Goal: Find specific page/section: Find specific page/section

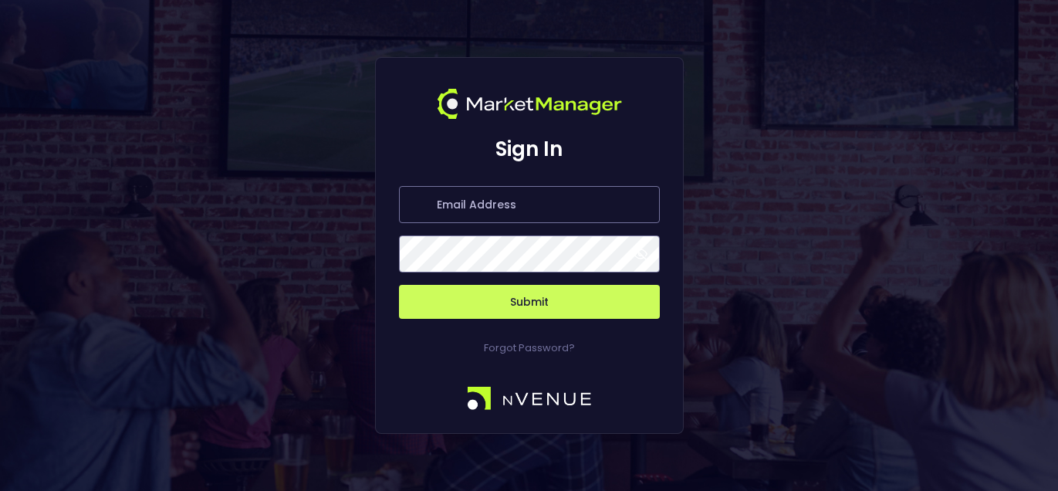
type input "[PERSON_NAME][EMAIL_ADDRESS][DOMAIN_NAME]"
click at [494, 294] on button "Submit" at bounding box center [529, 302] width 261 height 34
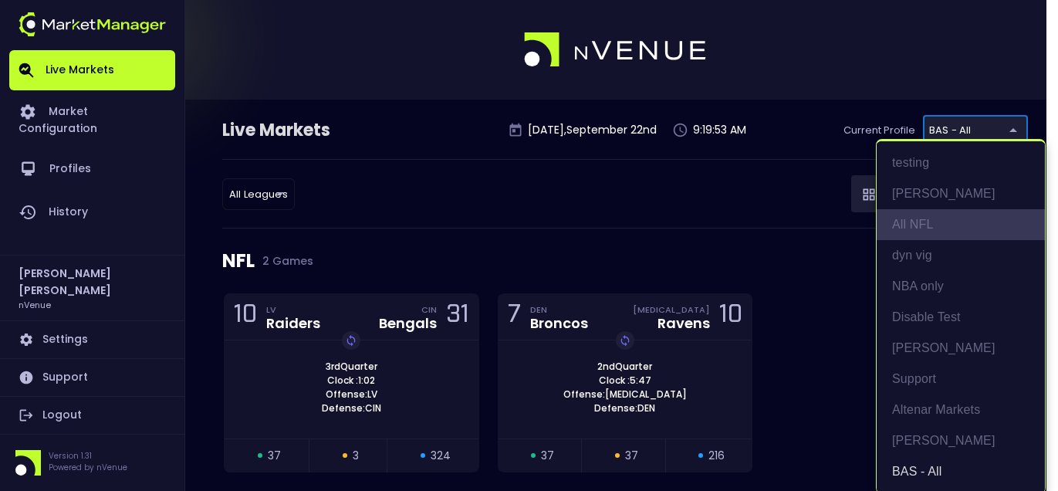
click at [933, 216] on li "All NFL" at bounding box center [960, 224] width 168 height 31
type input "9d8bad92-567c-44a6-ba12-e9bc101fa057"
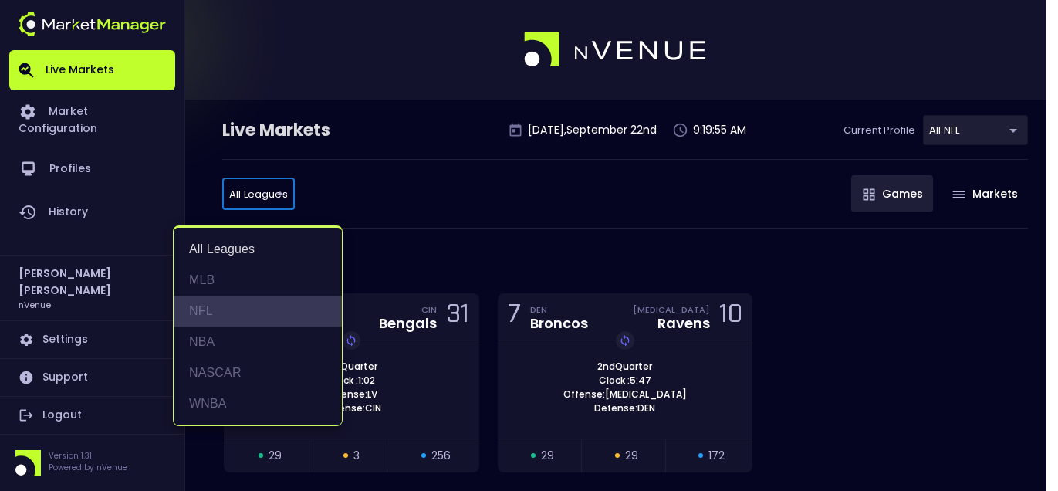
click at [230, 298] on li "NFL" at bounding box center [258, 310] width 168 height 31
type input "NFL"
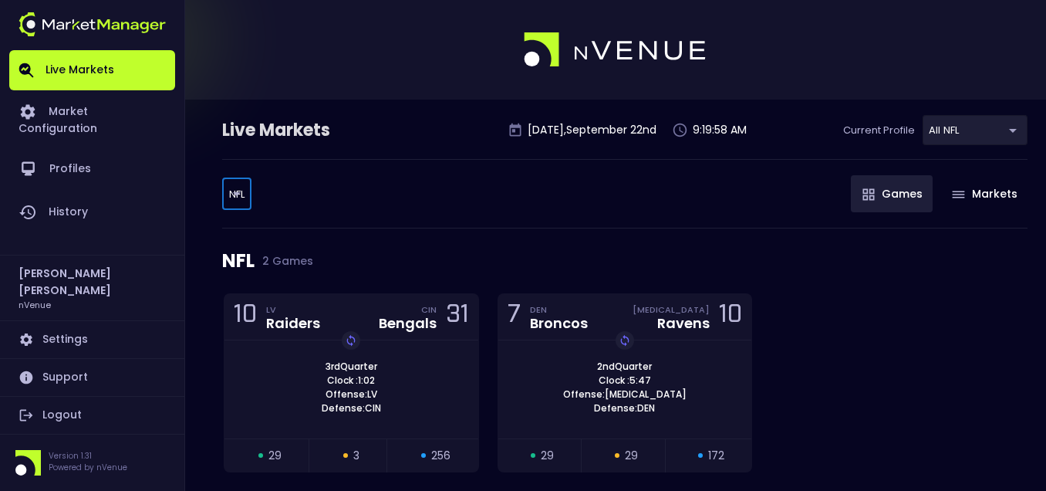
click at [632, 194] on div "NFL NFL ​ Games Markets" at bounding box center [624, 193] width 805 height 69
